Goal: Task Accomplishment & Management: Complete application form

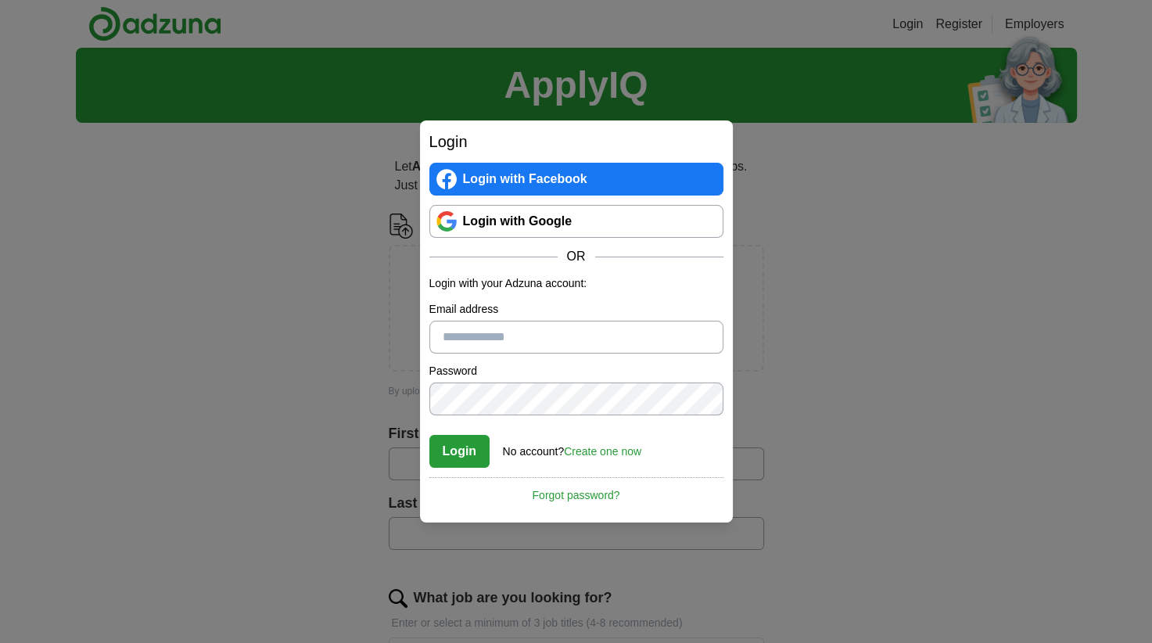
click at [506, 227] on link "Login with Google" at bounding box center [576, 221] width 294 height 33
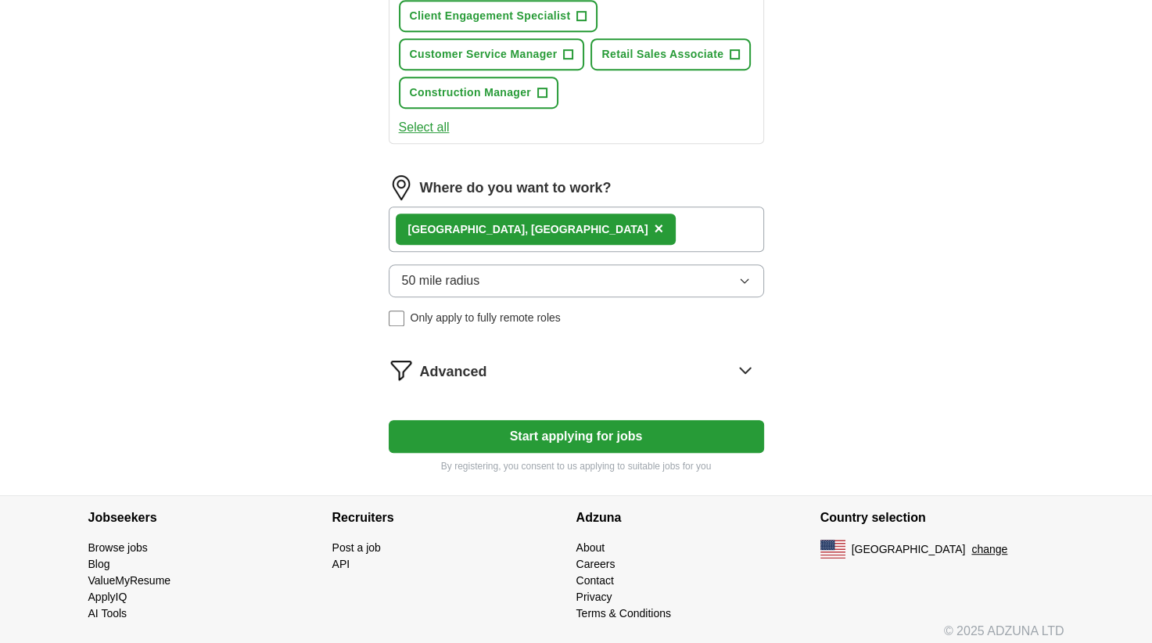
scroll to position [782, 0]
click at [657, 434] on button "Start applying for jobs" at bounding box center [576, 435] width 375 height 33
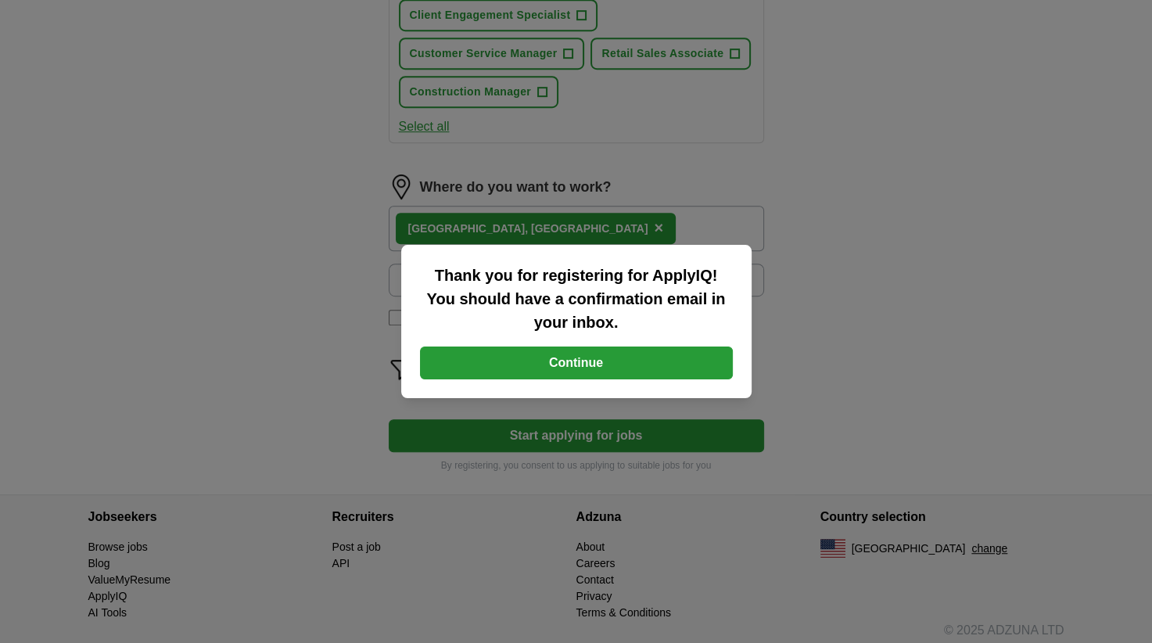
click at [552, 359] on button "Continue" at bounding box center [576, 362] width 313 height 33
